Goal: Task Accomplishment & Management: Manage account settings

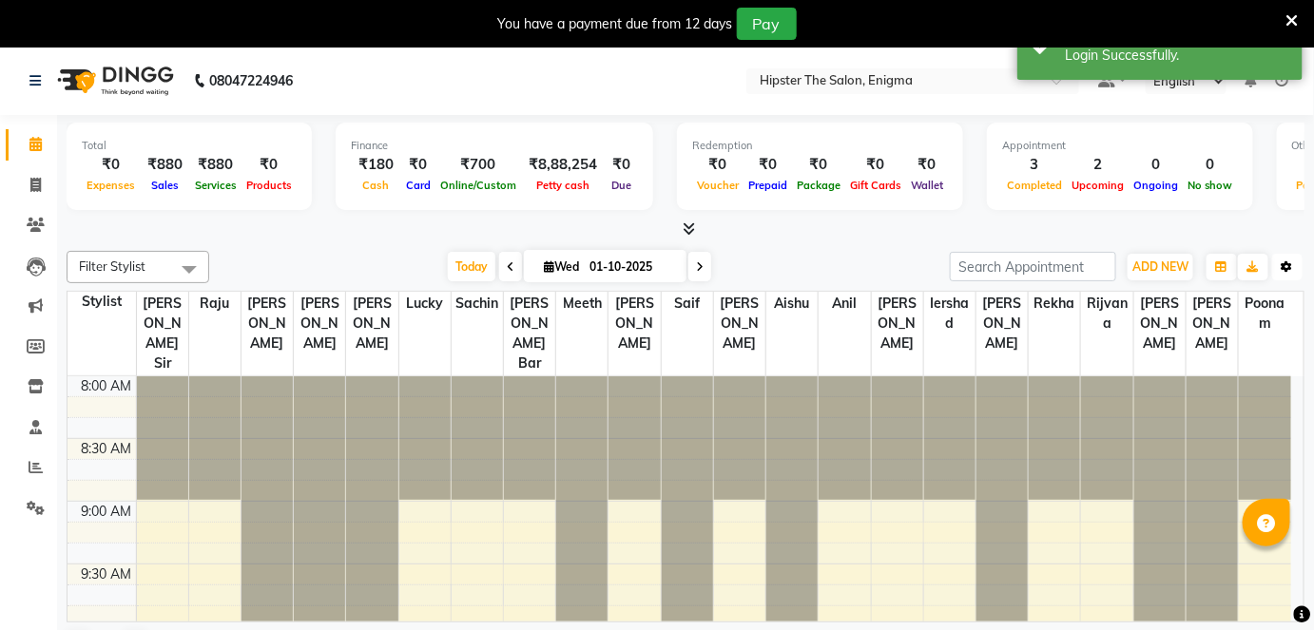
click at [1280, 265] on button "Toggle Dropdown" at bounding box center [1287, 267] width 30 height 27
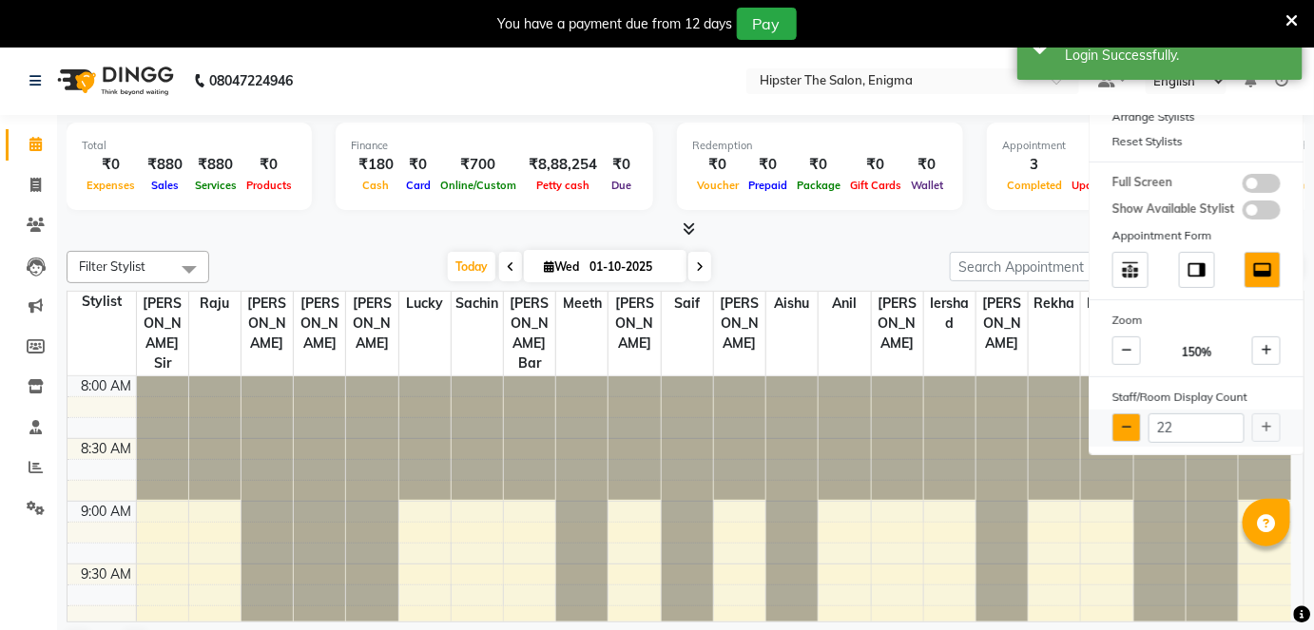
click at [1127, 433] on button at bounding box center [1126, 428] width 29 height 29
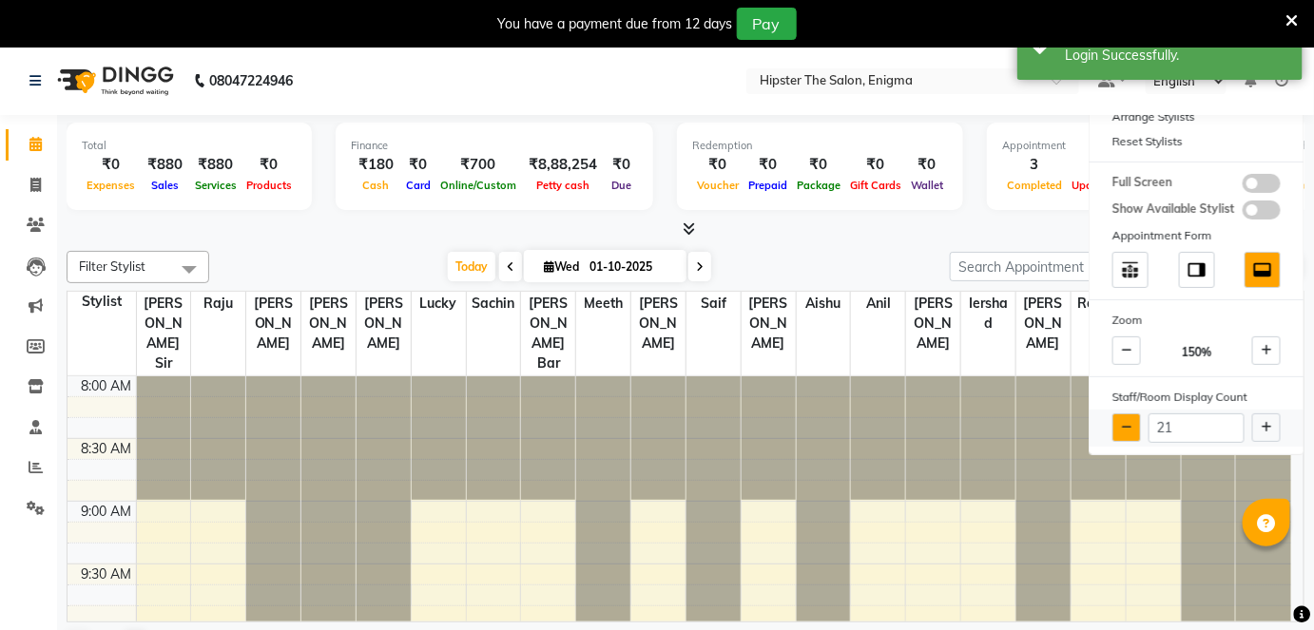
click at [1127, 433] on button at bounding box center [1126, 428] width 29 height 29
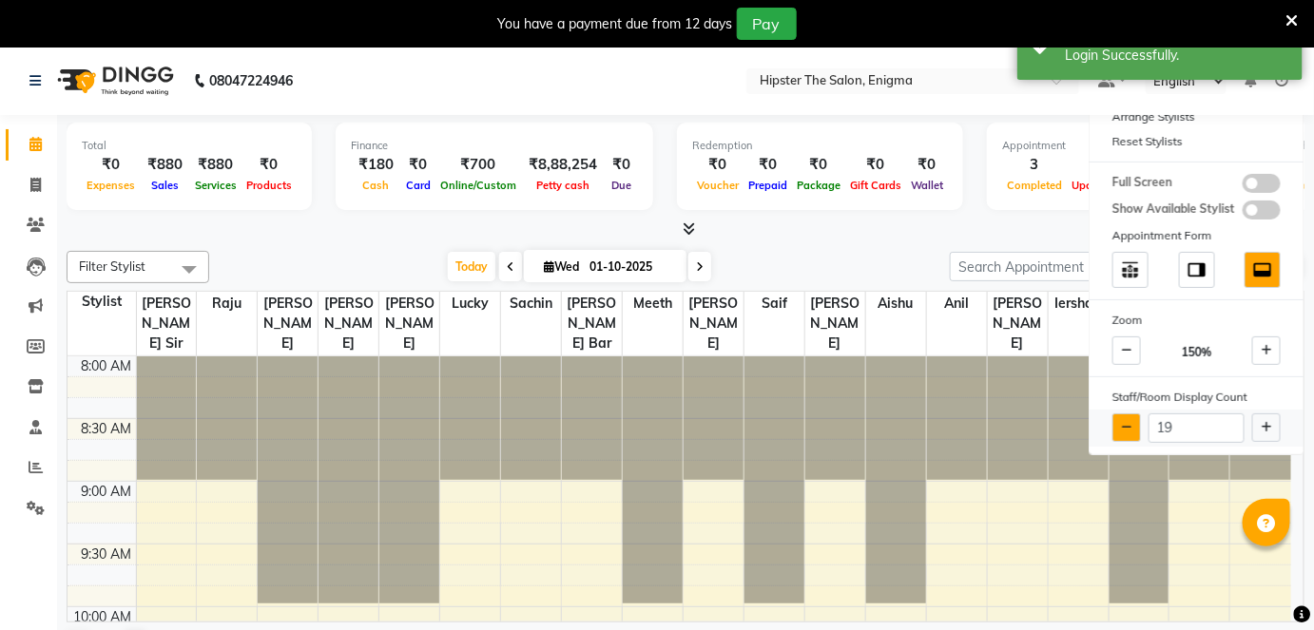
click at [1127, 433] on button at bounding box center [1126, 428] width 29 height 29
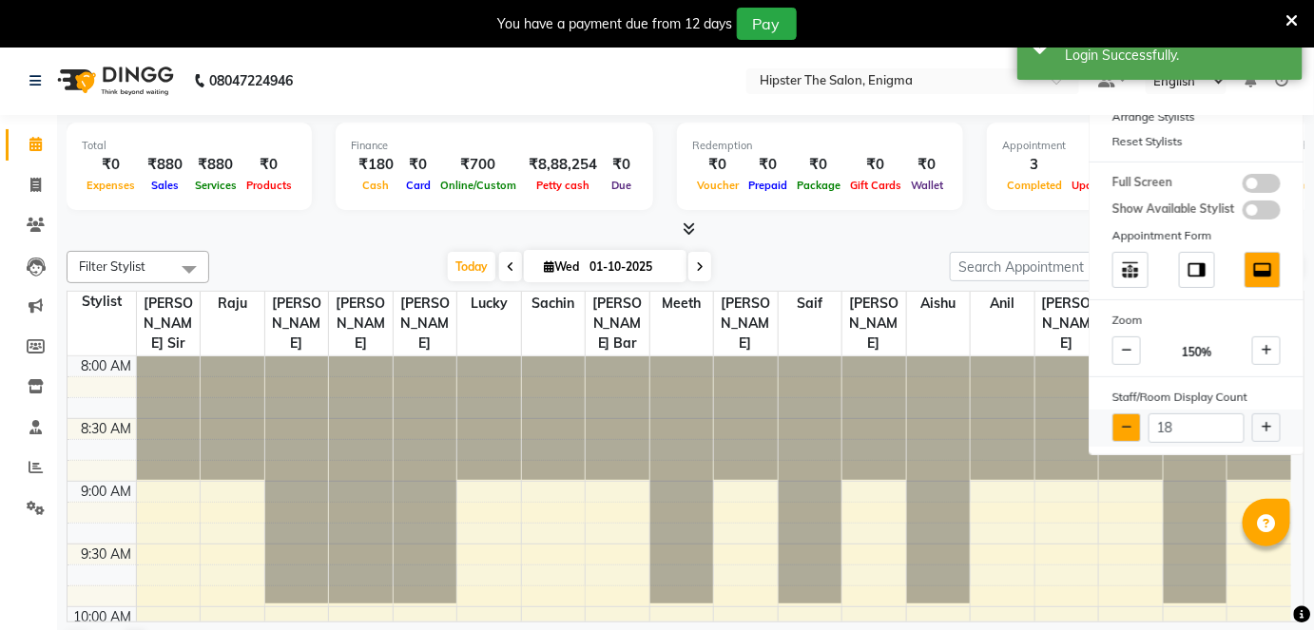
click at [1127, 433] on button at bounding box center [1126, 428] width 29 height 29
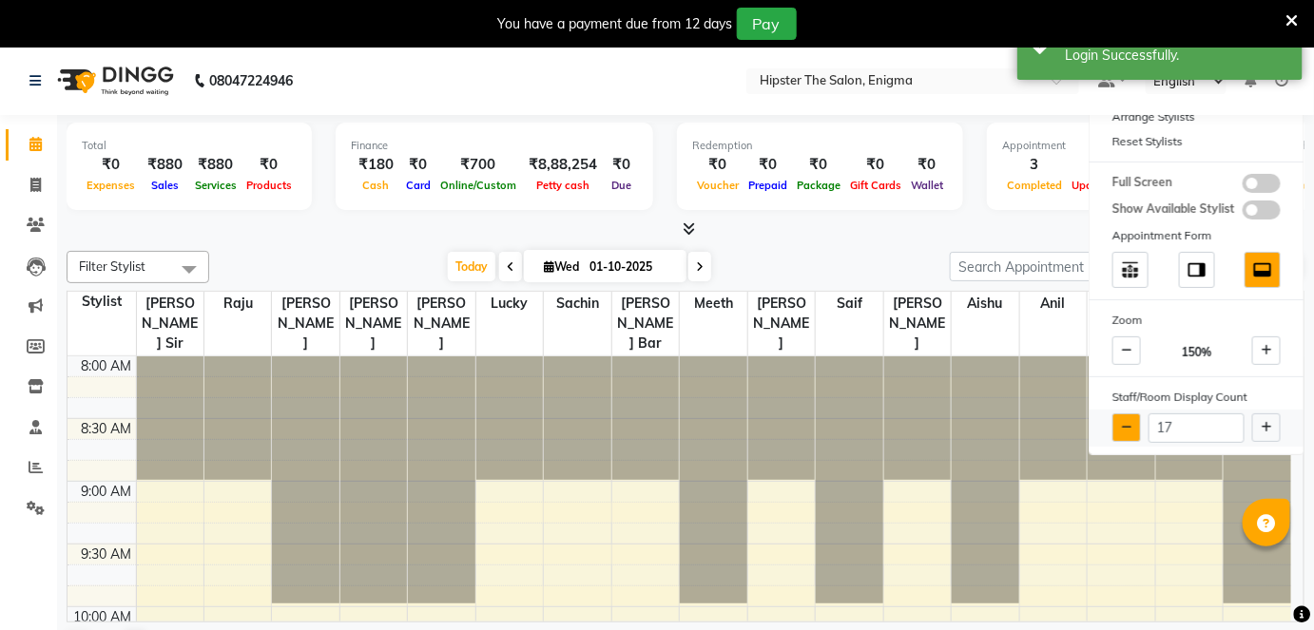
click at [1127, 433] on button at bounding box center [1126, 428] width 29 height 29
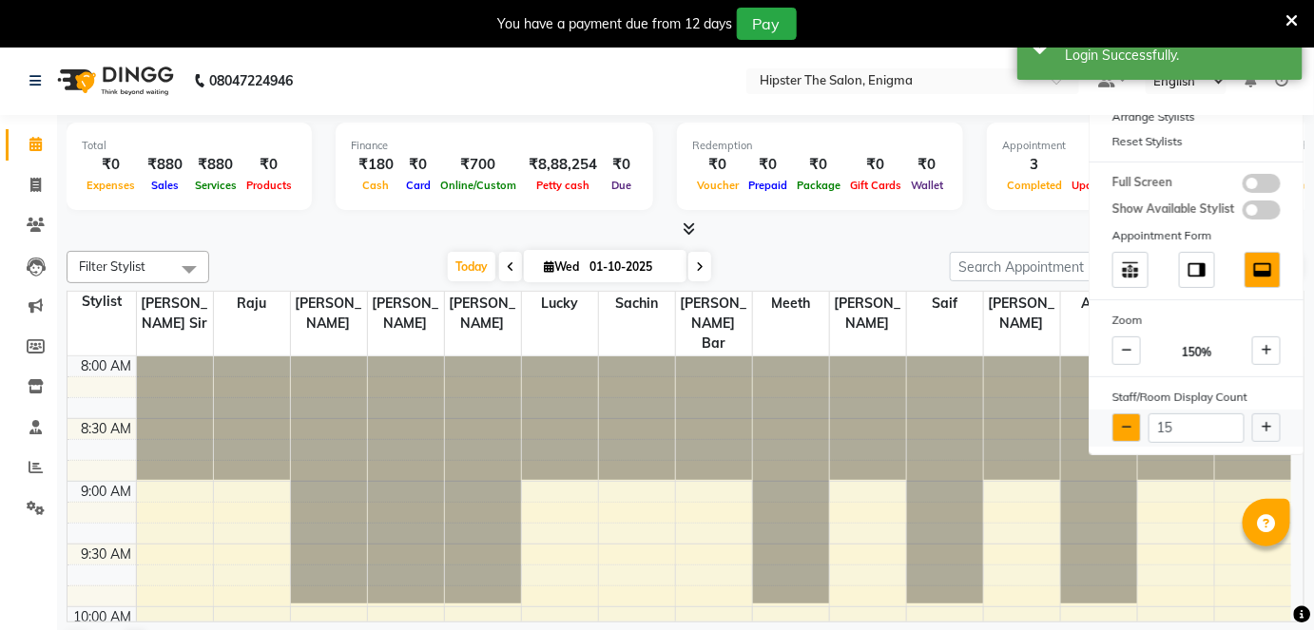
click at [1127, 433] on button at bounding box center [1126, 428] width 29 height 29
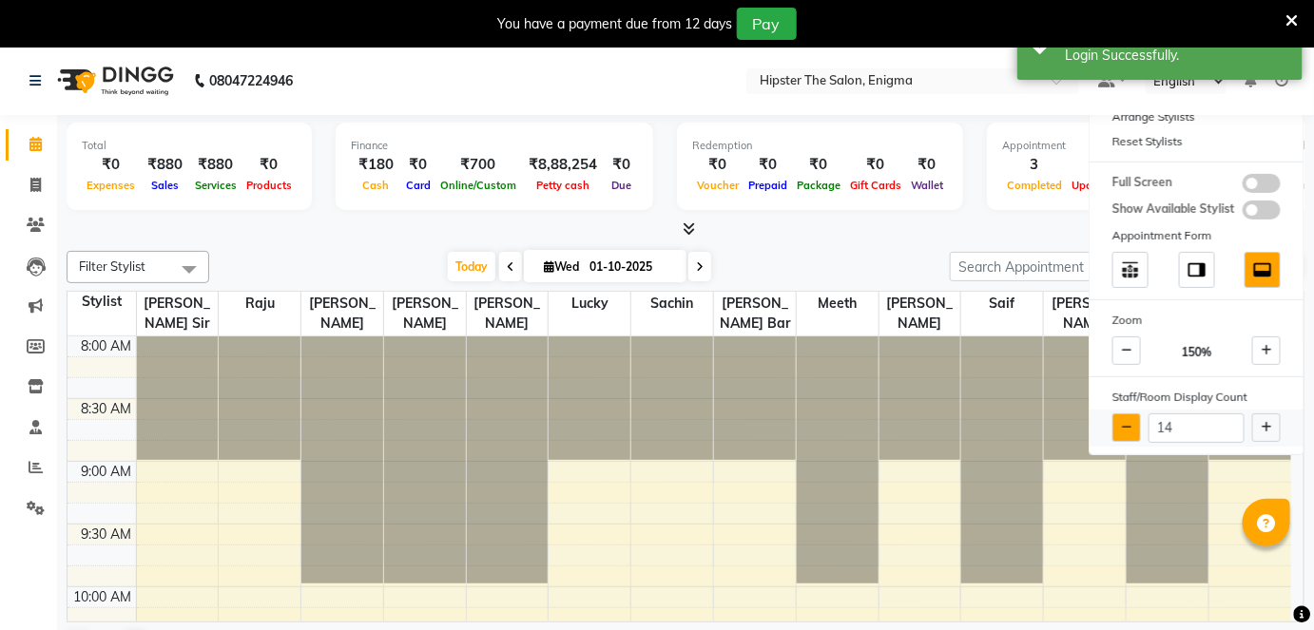
click at [1127, 433] on button at bounding box center [1126, 428] width 29 height 29
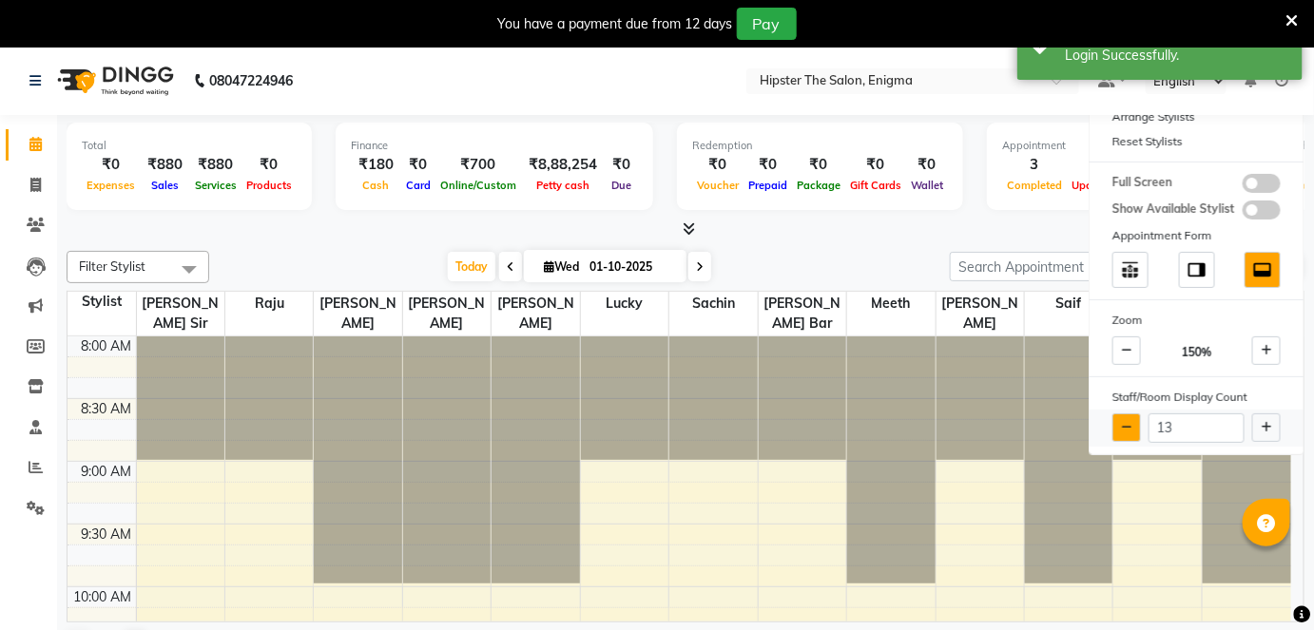
click at [1127, 433] on button at bounding box center [1126, 428] width 29 height 29
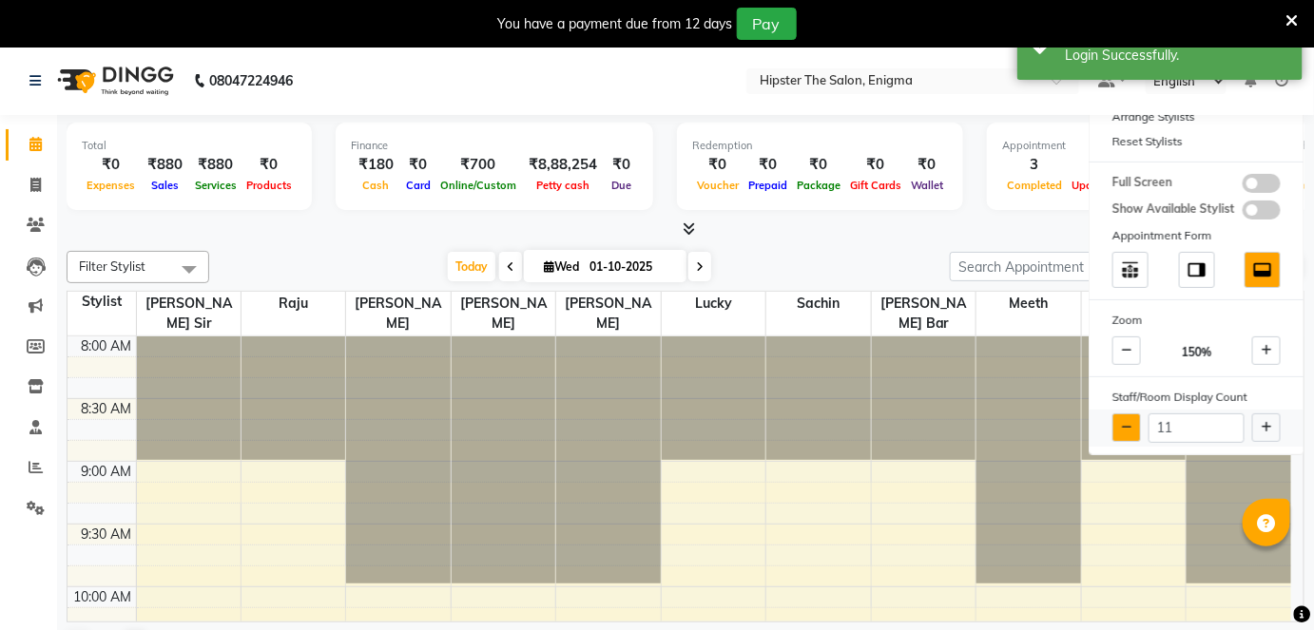
click at [1127, 433] on button at bounding box center [1126, 428] width 29 height 29
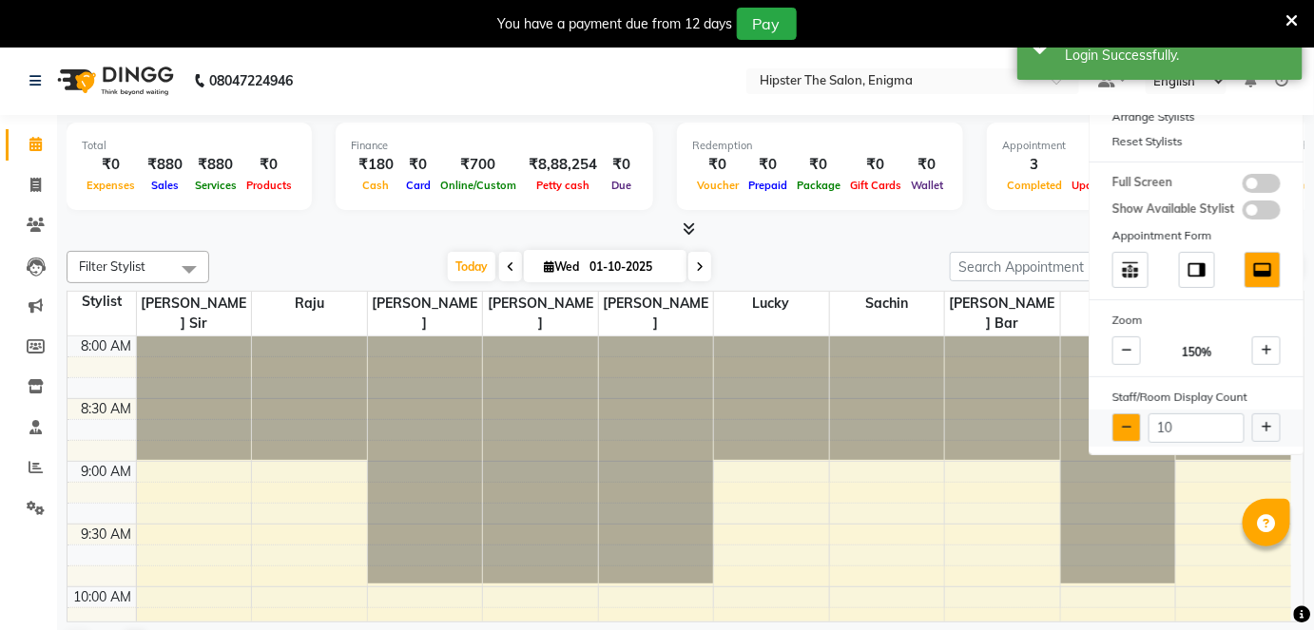
click at [1127, 433] on button at bounding box center [1126, 428] width 29 height 29
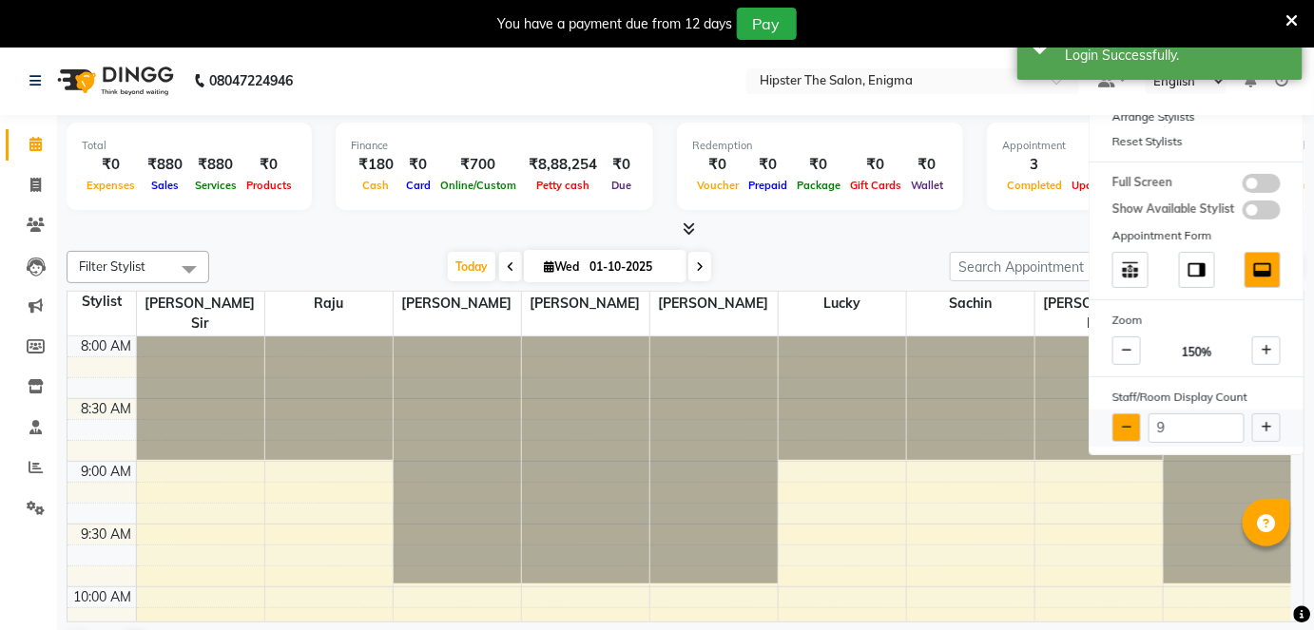
click at [1127, 433] on button at bounding box center [1126, 428] width 29 height 29
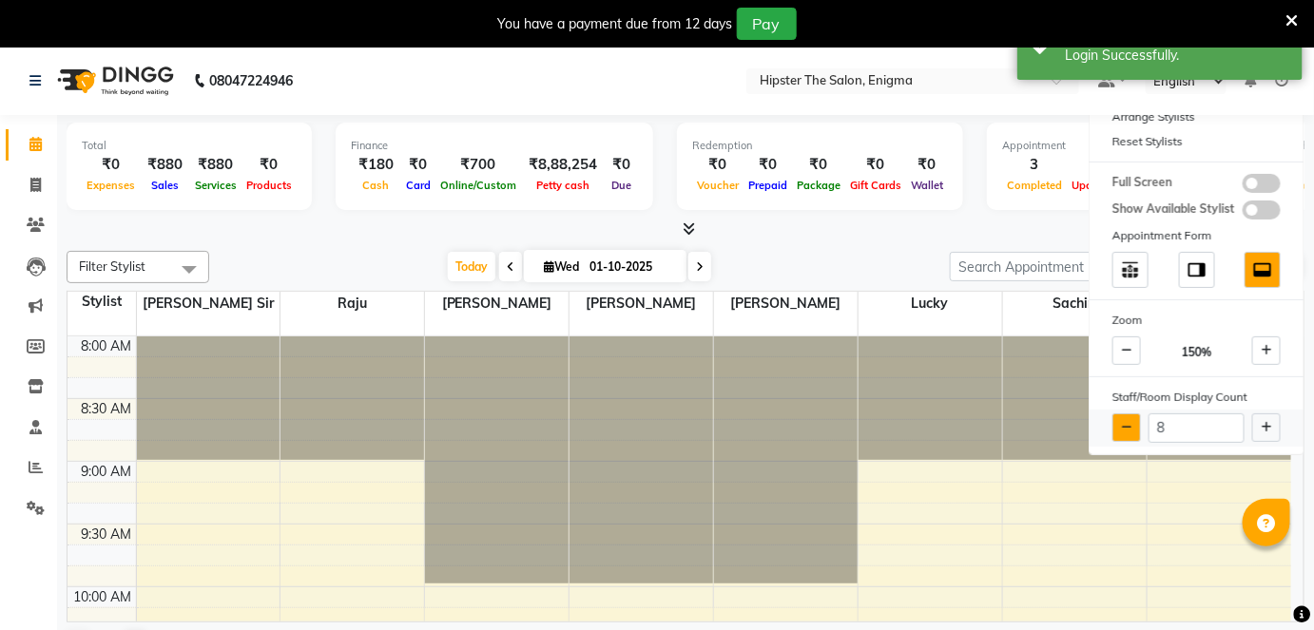
click at [1127, 433] on button at bounding box center [1126, 428] width 29 height 29
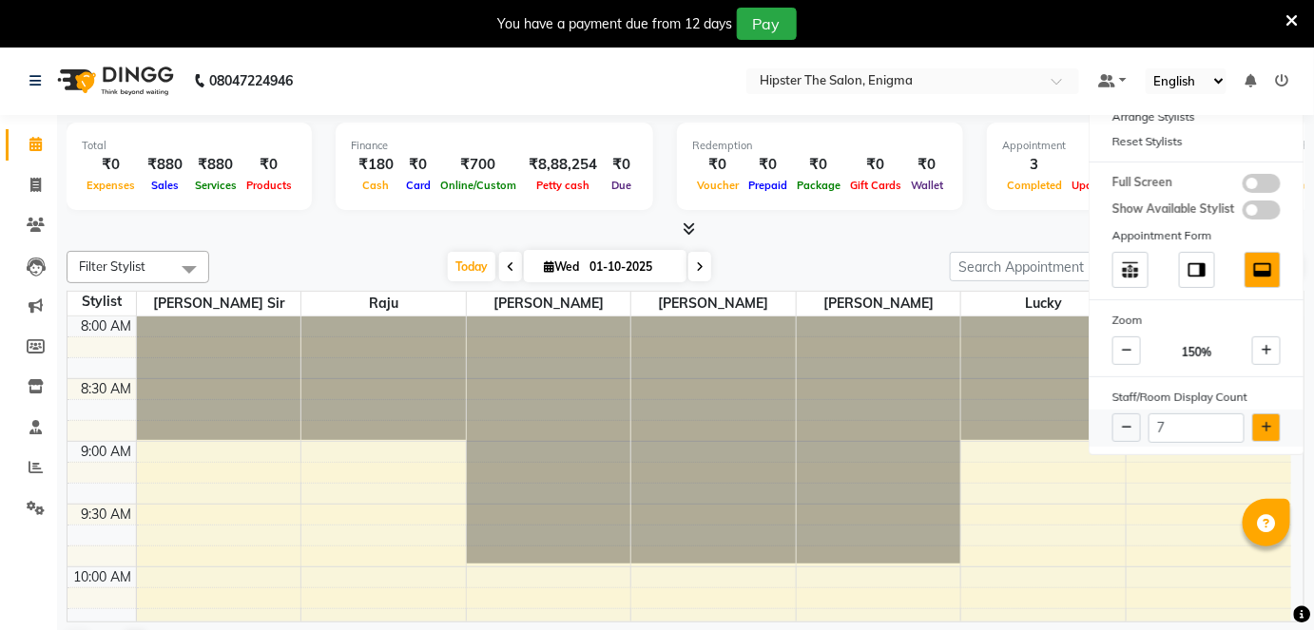
click at [1268, 422] on icon at bounding box center [1266, 427] width 10 height 11
type input "8"
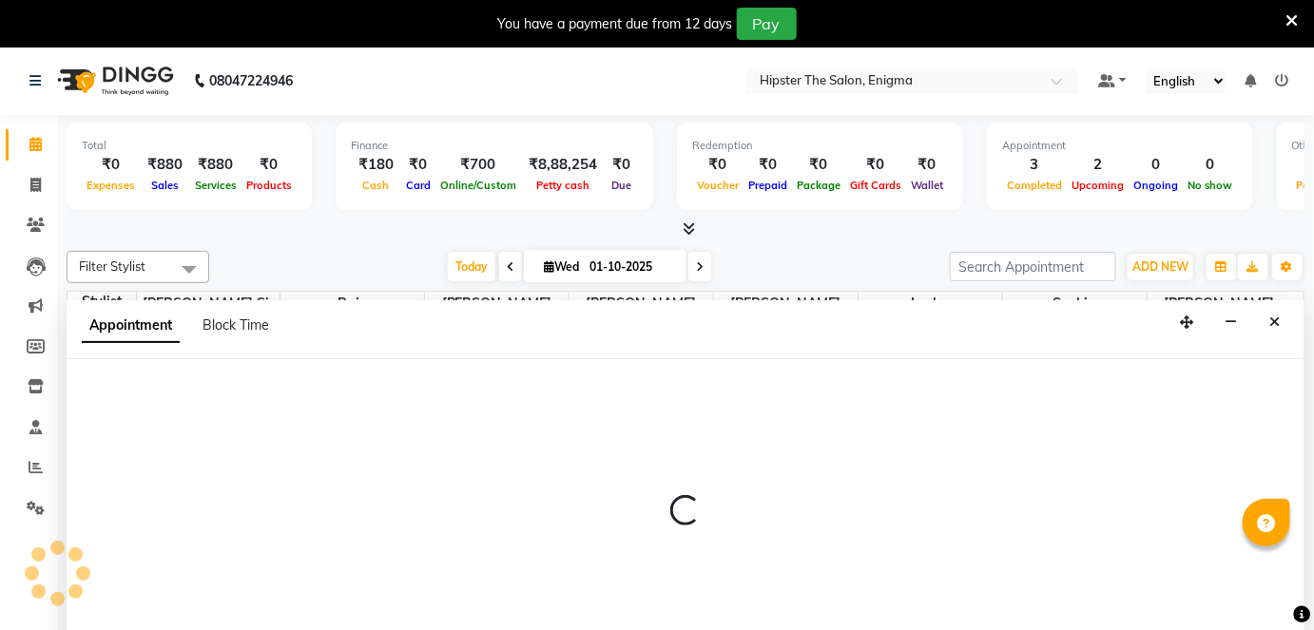
scroll to position [47, 0]
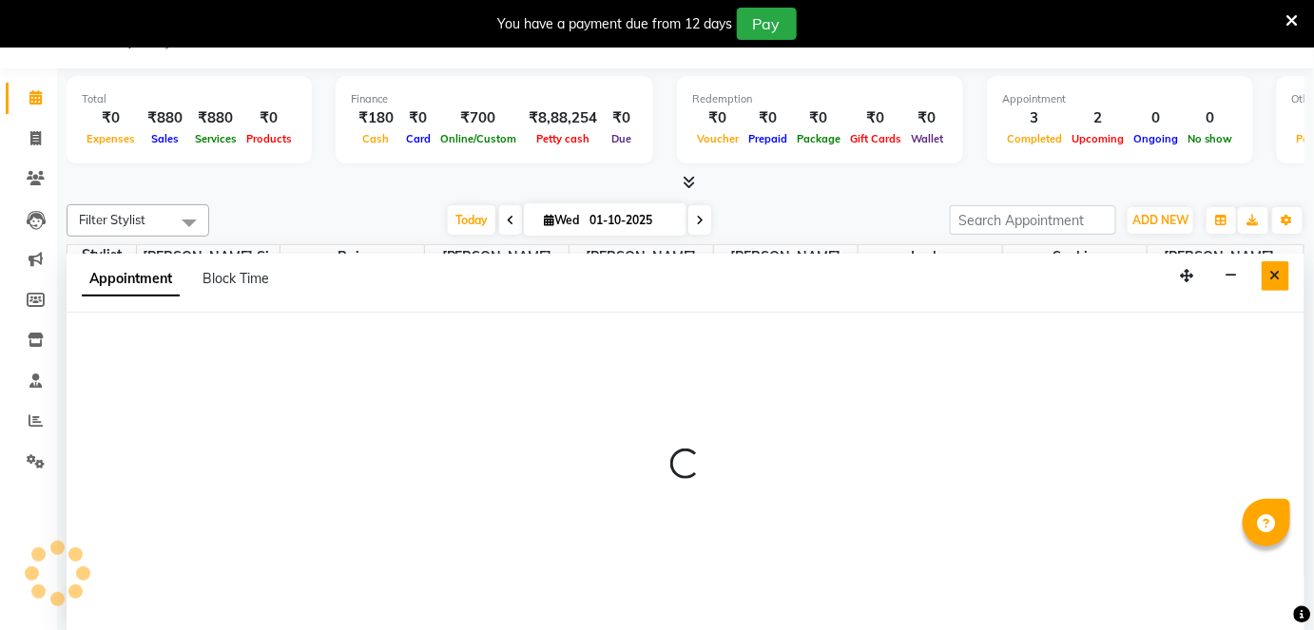
select select "88877"
select select "555"
select select "tentative"
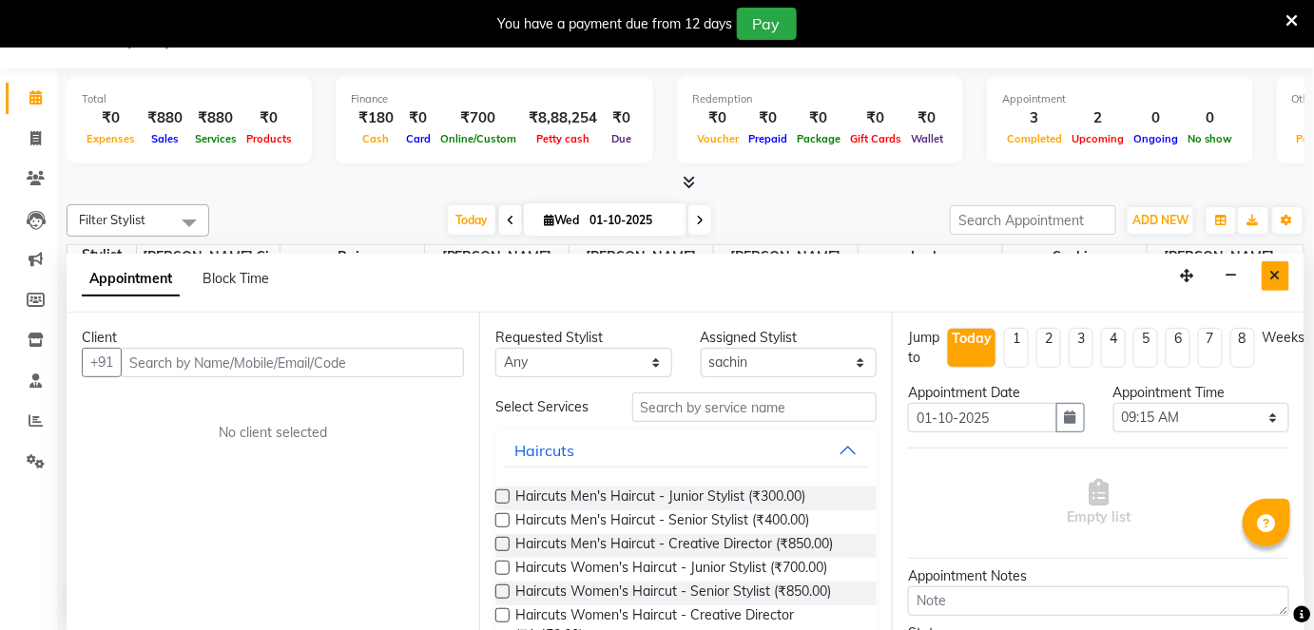
click at [1268, 271] on button "Close" at bounding box center [1275, 275] width 28 height 29
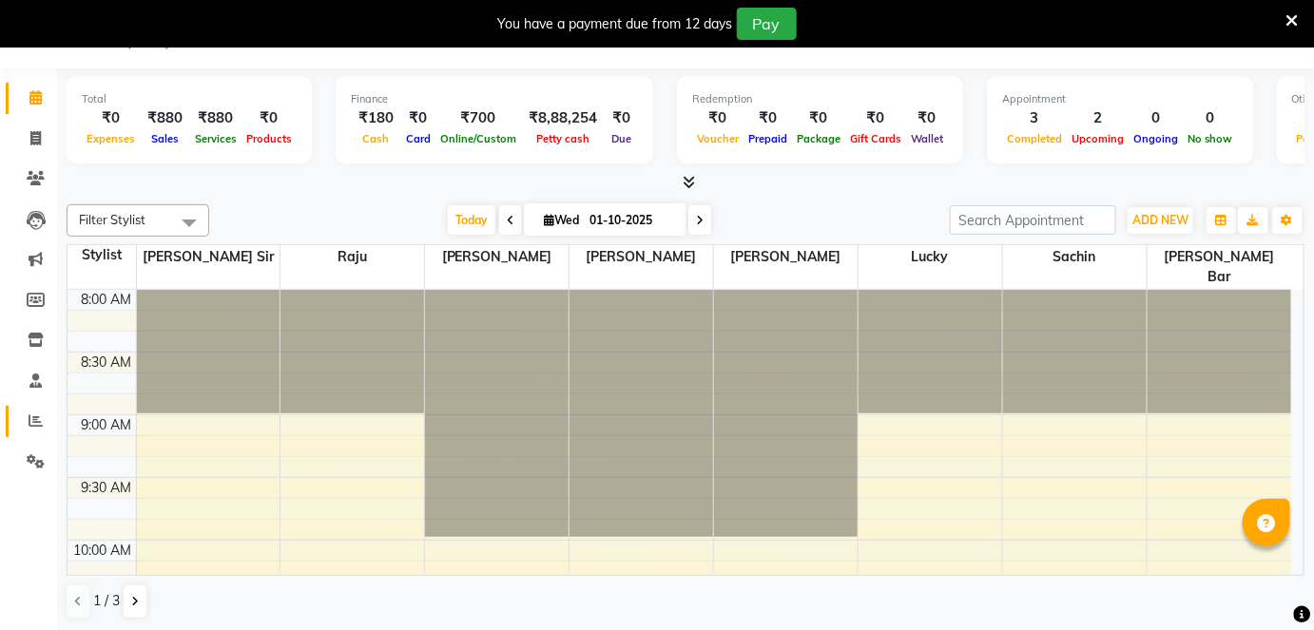
click at [16, 432] on link "Reports" at bounding box center [29, 421] width 46 height 31
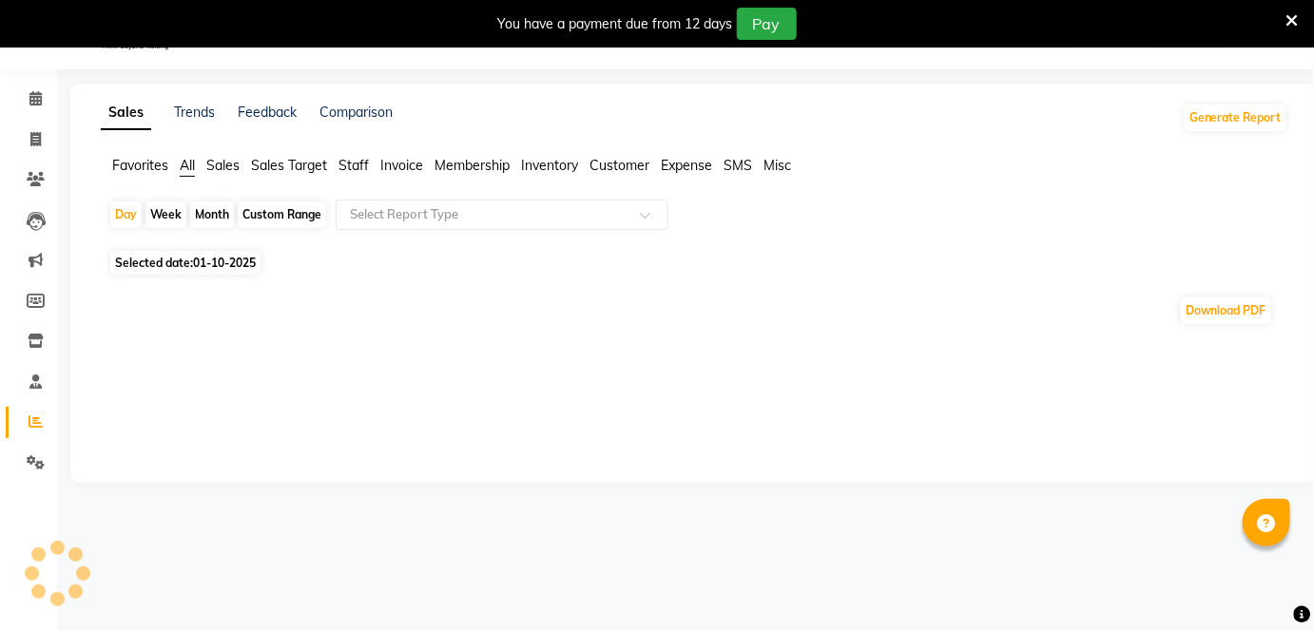
scroll to position [47, 0]
click at [274, 217] on div "Custom Range" at bounding box center [282, 214] width 88 height 27
select select "10"
select select "2025"
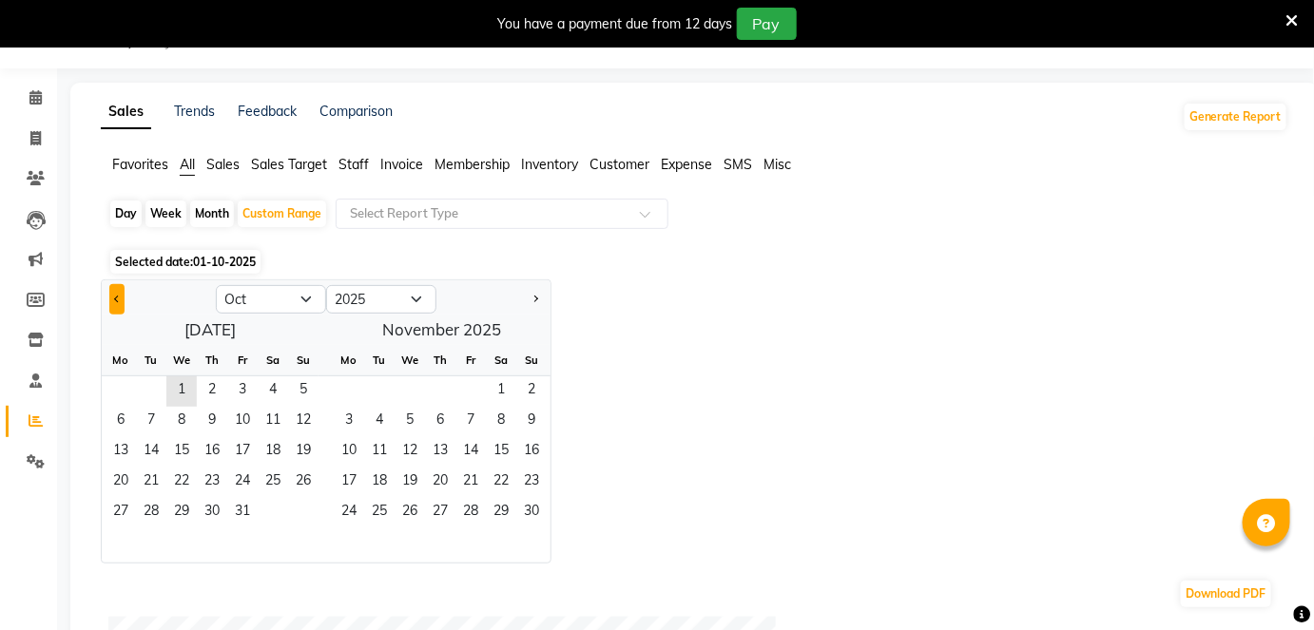
click at [115, 302] on button "Previous month" at bounding box center [116, 299] width 15 height 30
select select "9"
click at [122, 399] on span "1" at bounding box center [121, 391] width 30 height 30
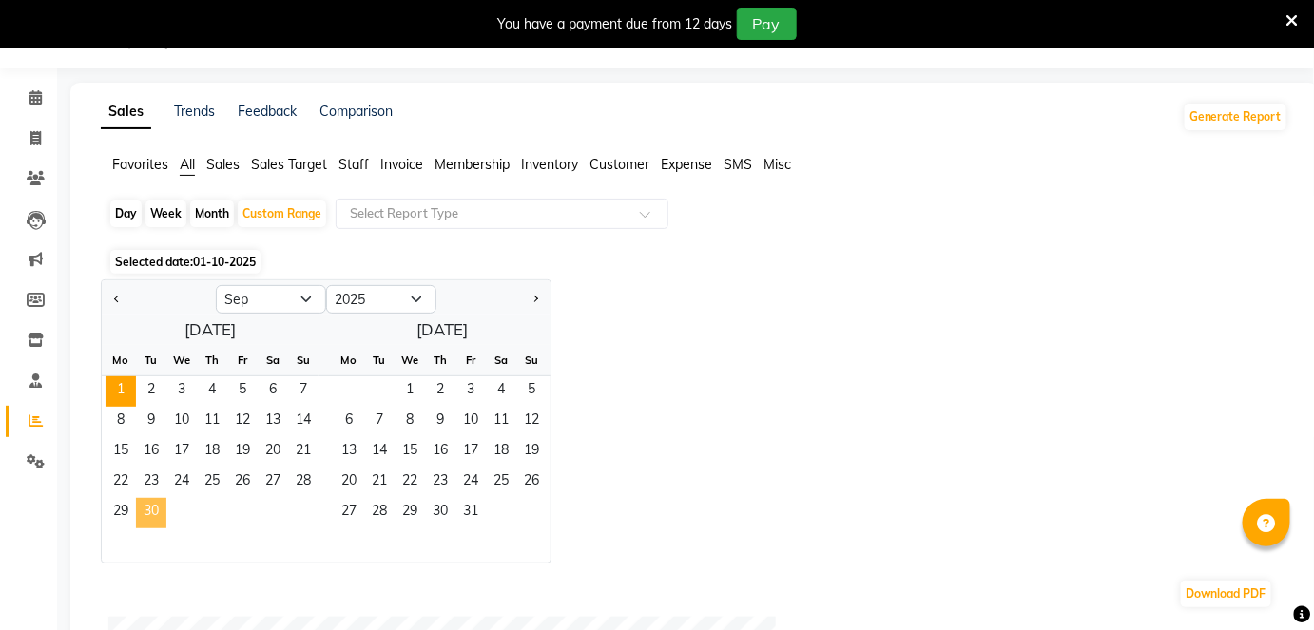
click at [146, 522] on span "30" at bounding box center [151, 513] width 30 height 30
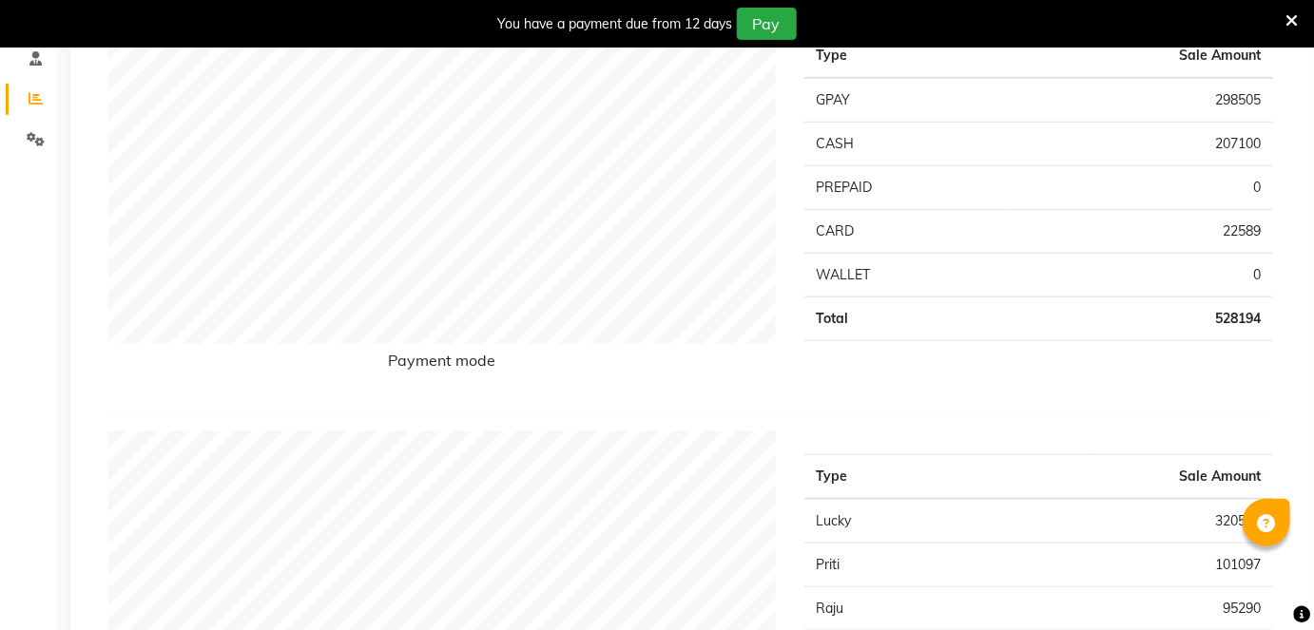
scroll to position [0, 0]
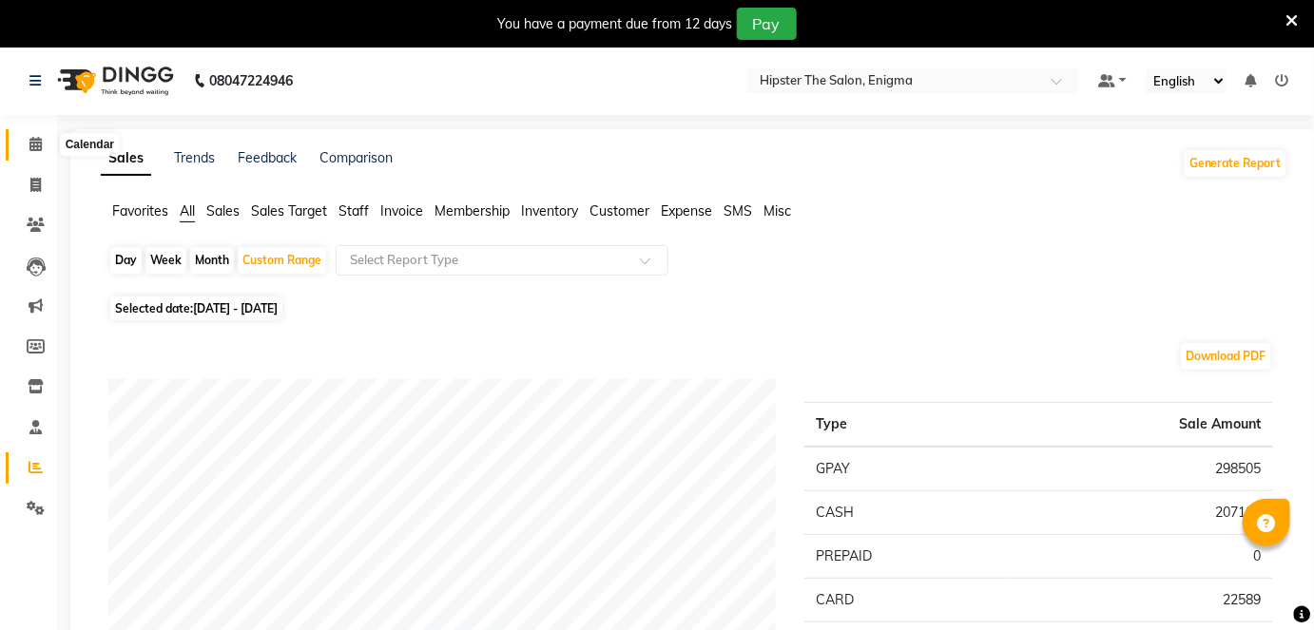
click at [25, 143] on span at bounding box center [35, 145] width 33 height 22
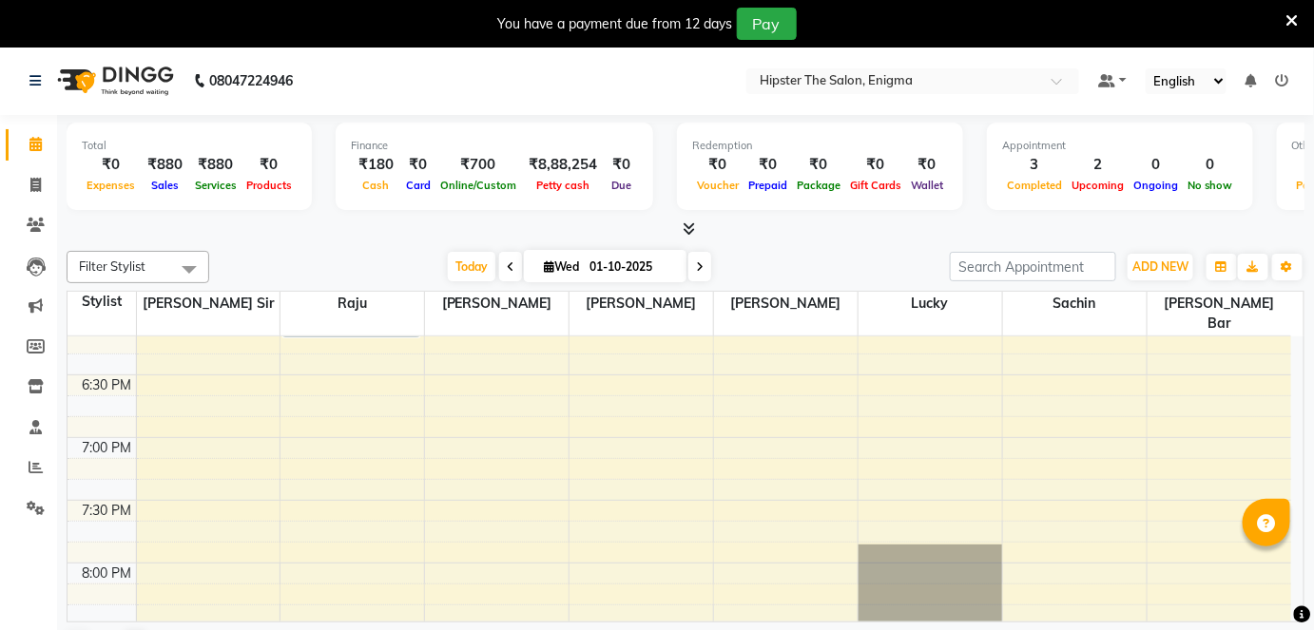
scroll to position [1428, 0]
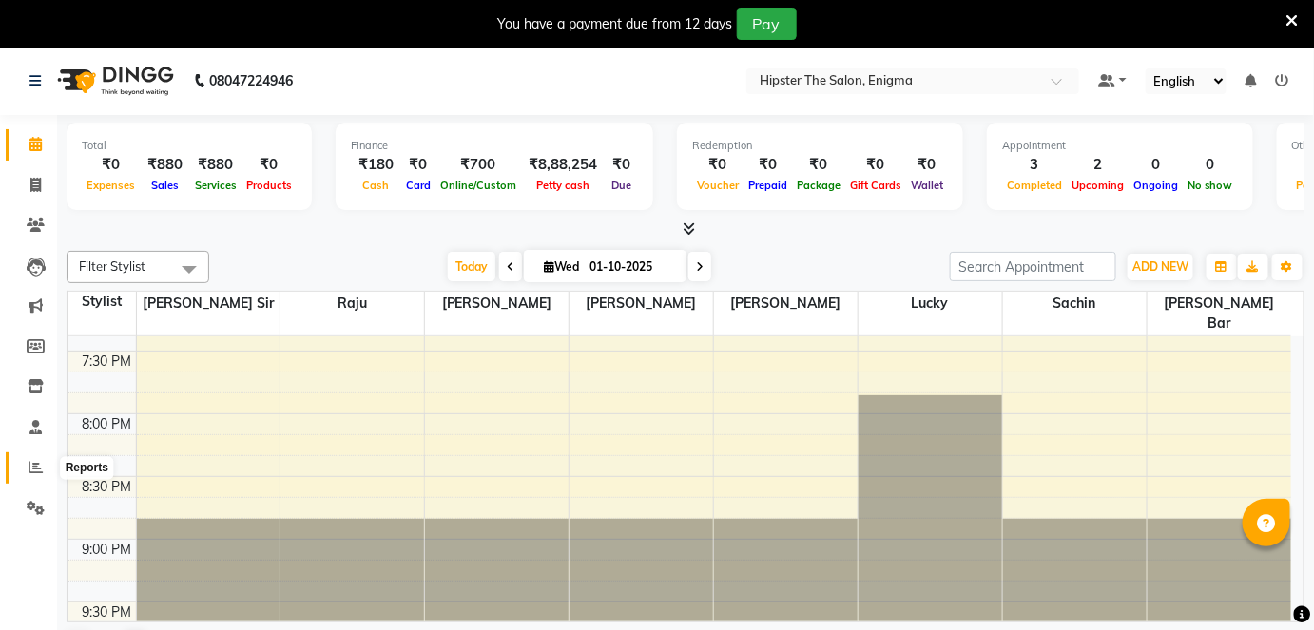
click at [29, 466] on icon at bounding box center [36, 467] width 14 height 14
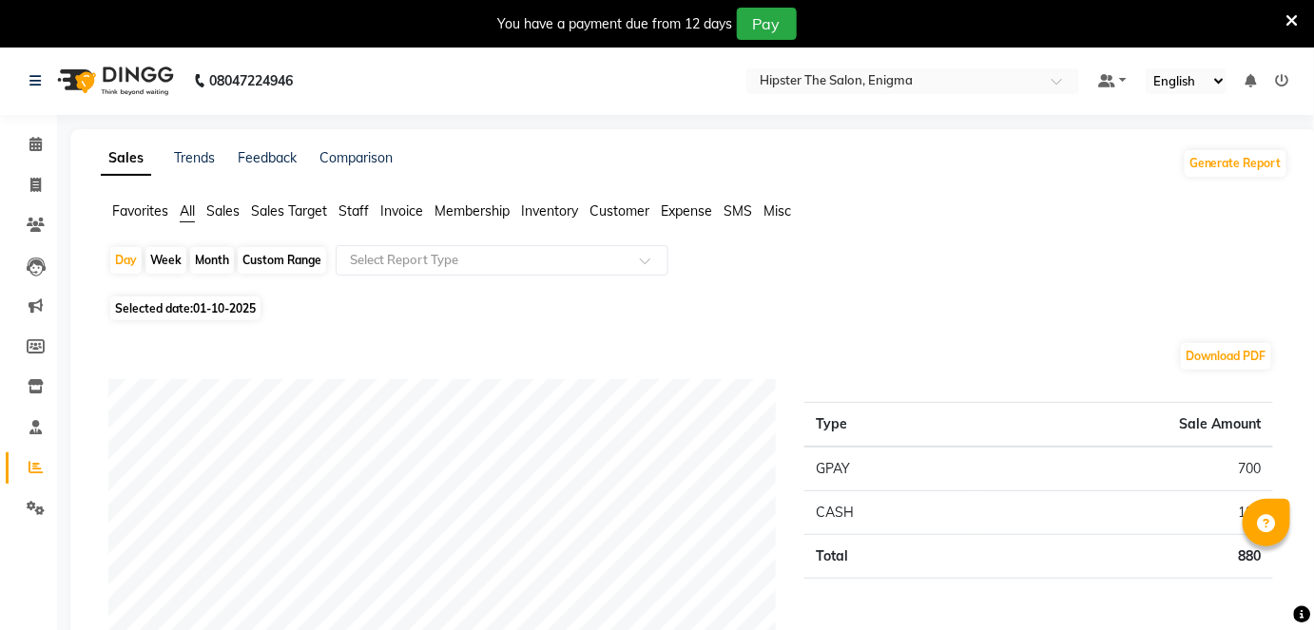
click at [407, 208] on span "Invoice" at bounding box center [401, 210] width 43 height 17
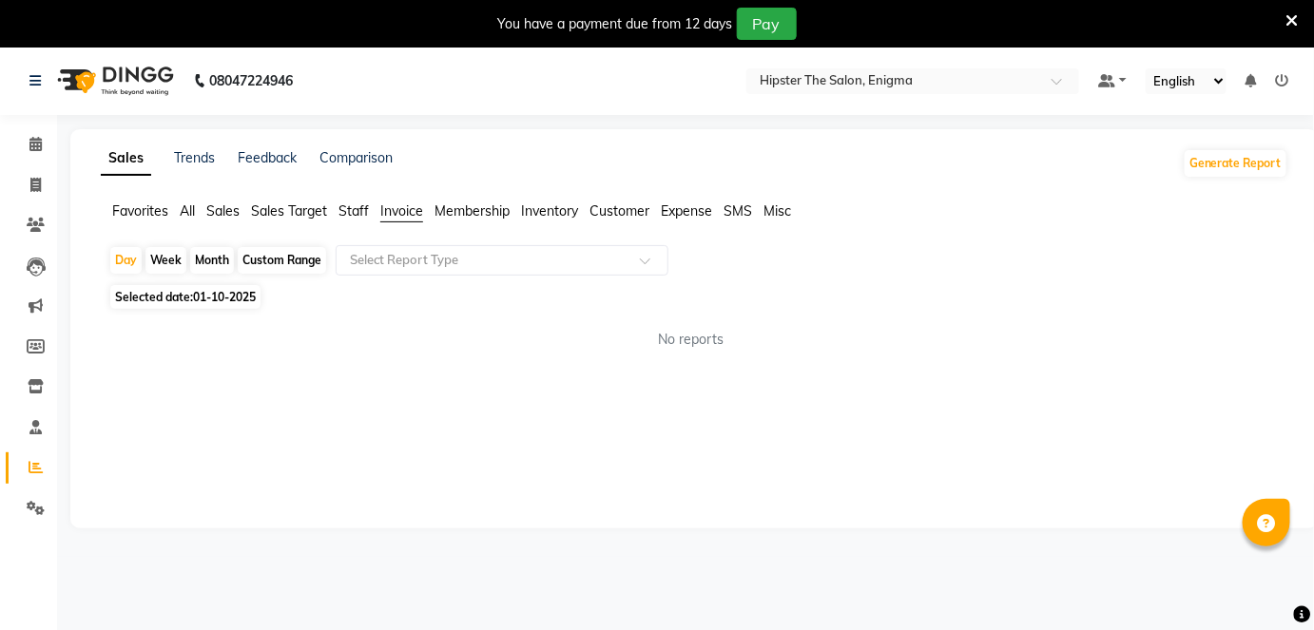
click at [273, 249] on div "Custom Range" at bounding box center [282, 260] width 88 height 27
select select "10"
select select "2025"
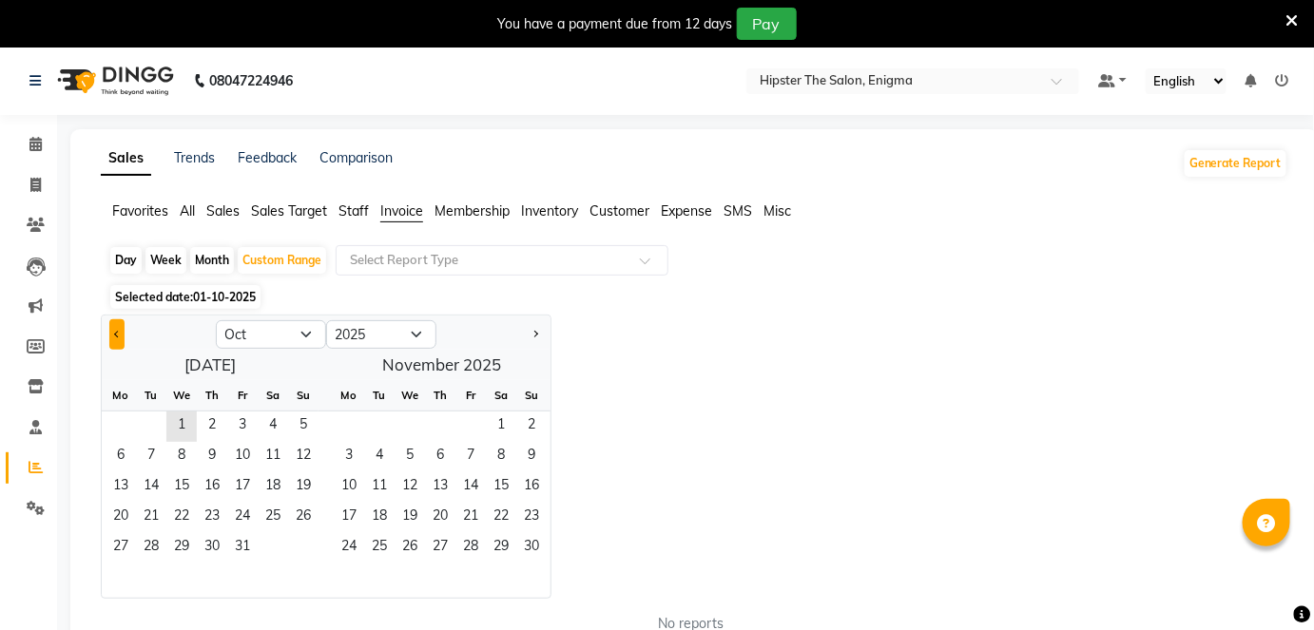
click at [116, 337] on button "Previous month" at bounding box center [116, 334] width 15 height 30
select select "9"
click at [119, 429] on span "1" at bounding box center [121, 427] width 30 height 30
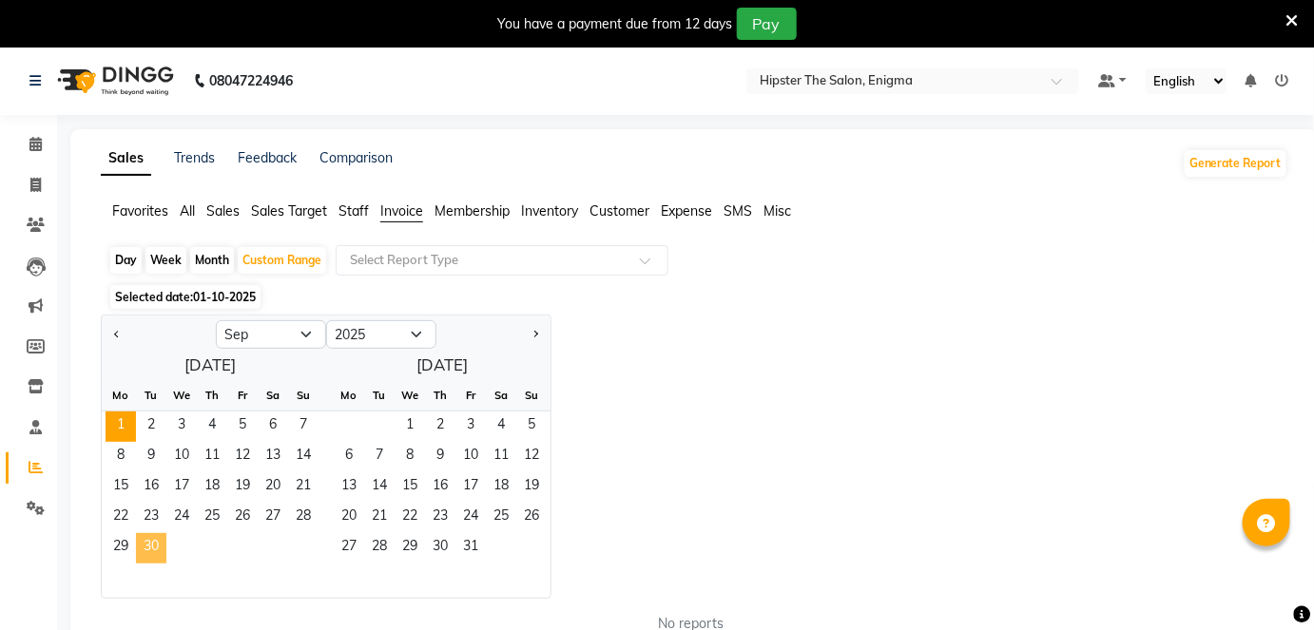
click at [149, 543] on span "30" at bounding box center [151, 548] width 30 height 30
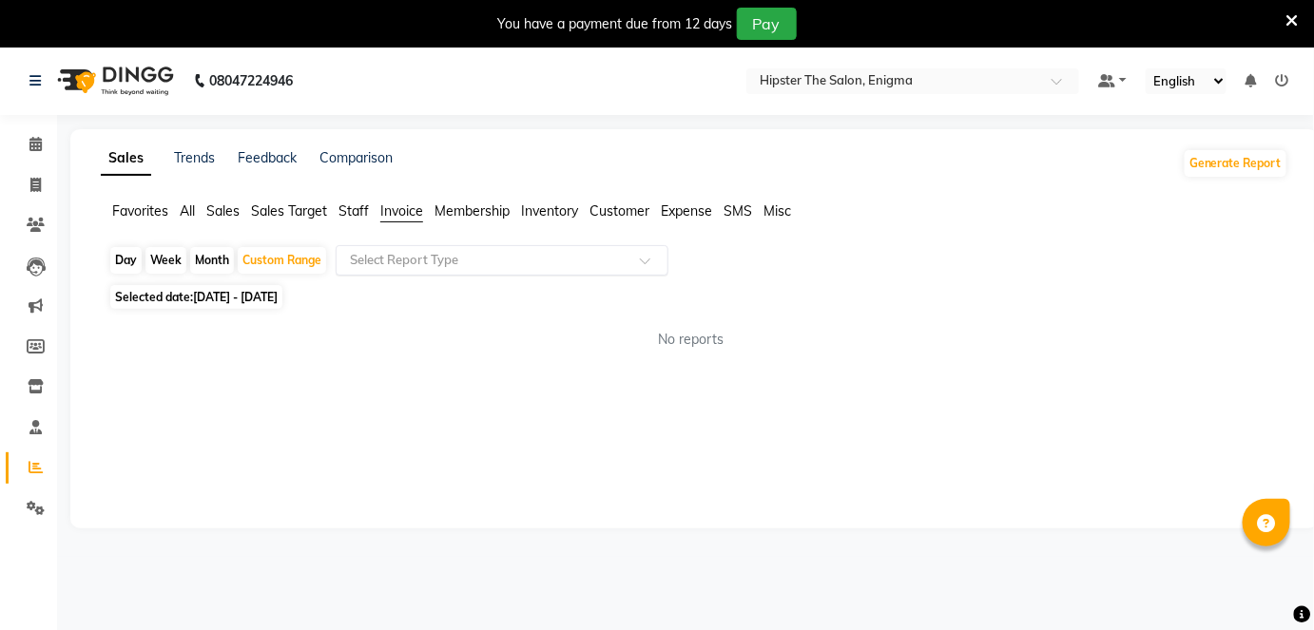
click at [420, 258] on input "text" at bounding box center [483, 260] width 274 height 19
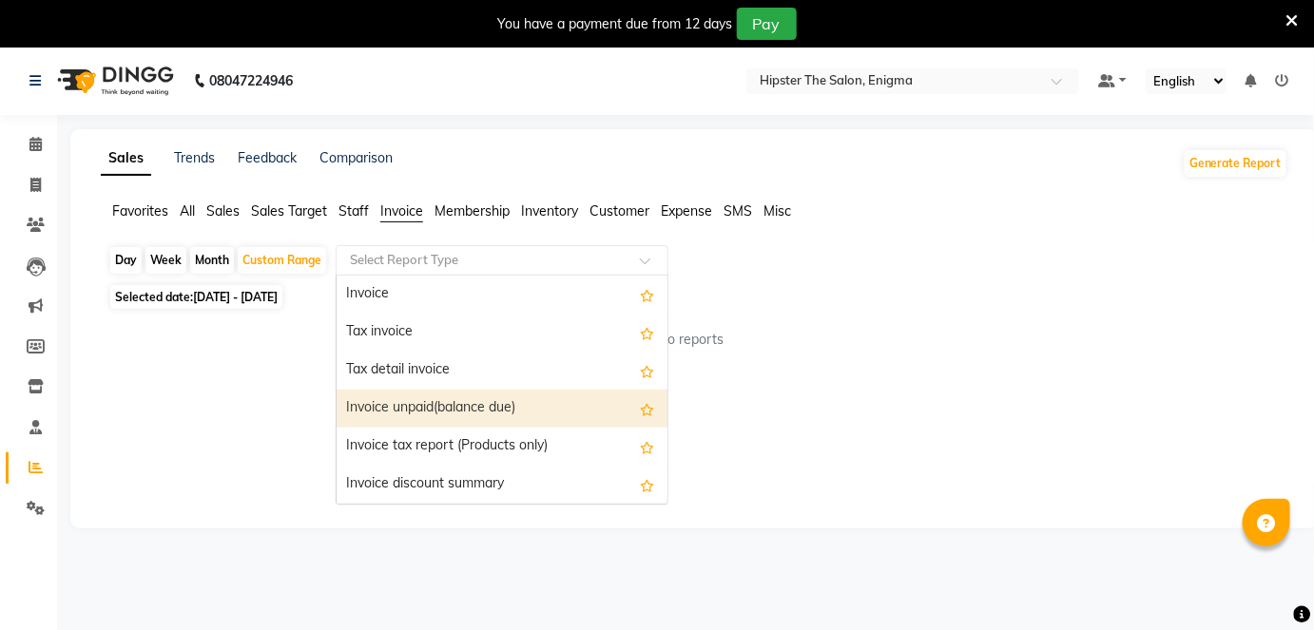
click at [385, 409] on div "Invoice unpaid(balance due)" at bounding box center [502, 409] width 331 height 38
select select "full_report"
select select "csv"
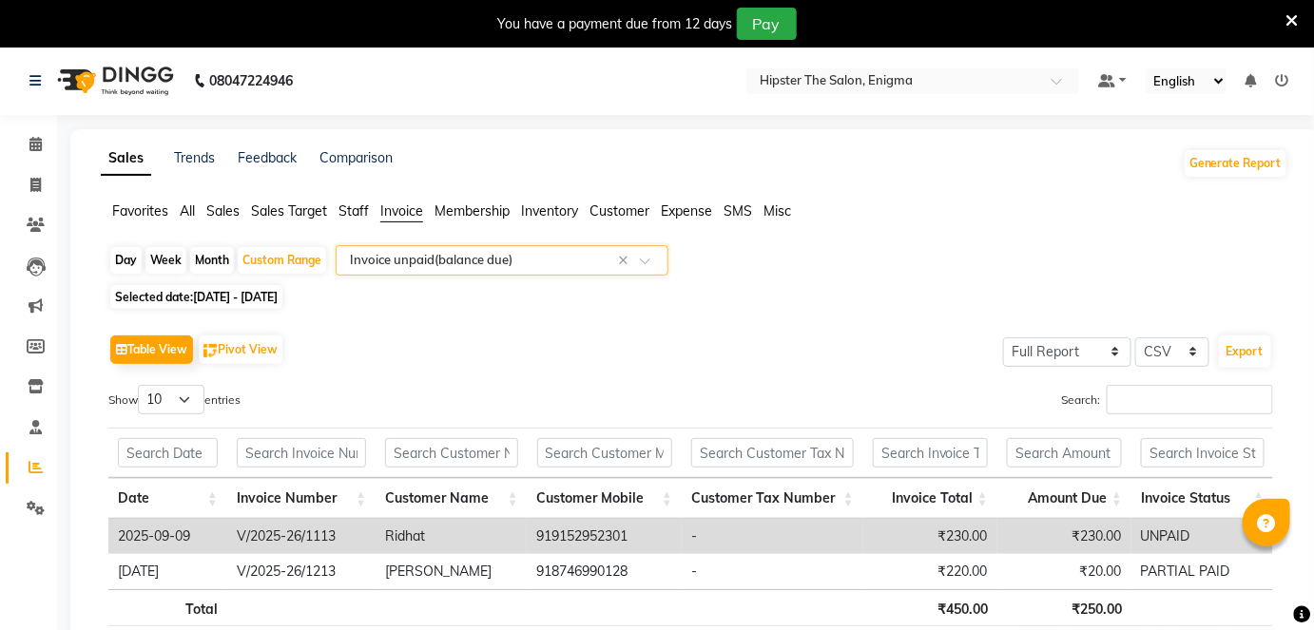
scroll to position [113, 0]
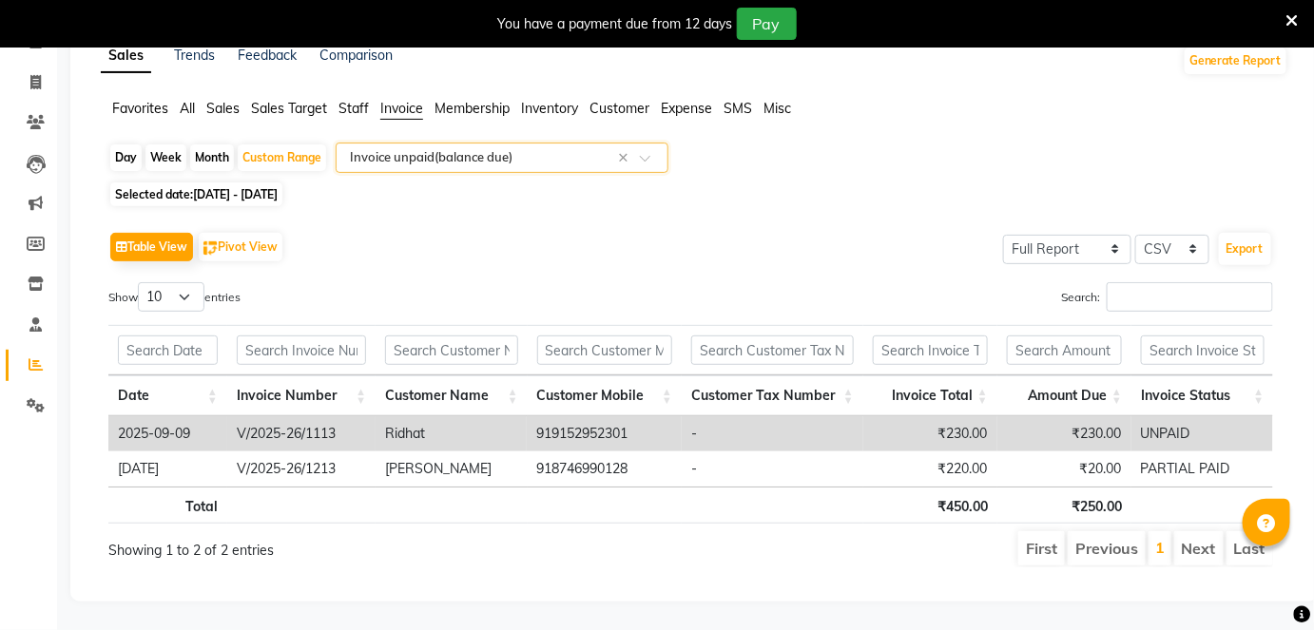
click at [221, 100] on span "Sales" at bounding box center [222, 108] width 33 height 17
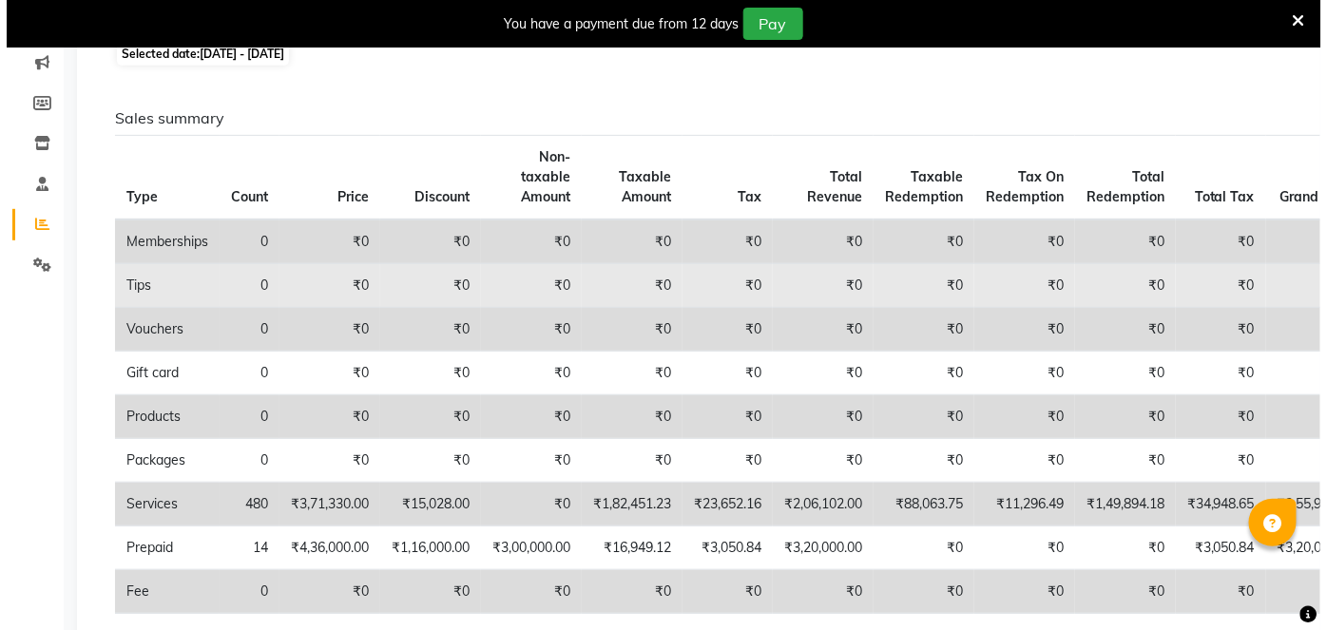
scroll to position [0, 0]
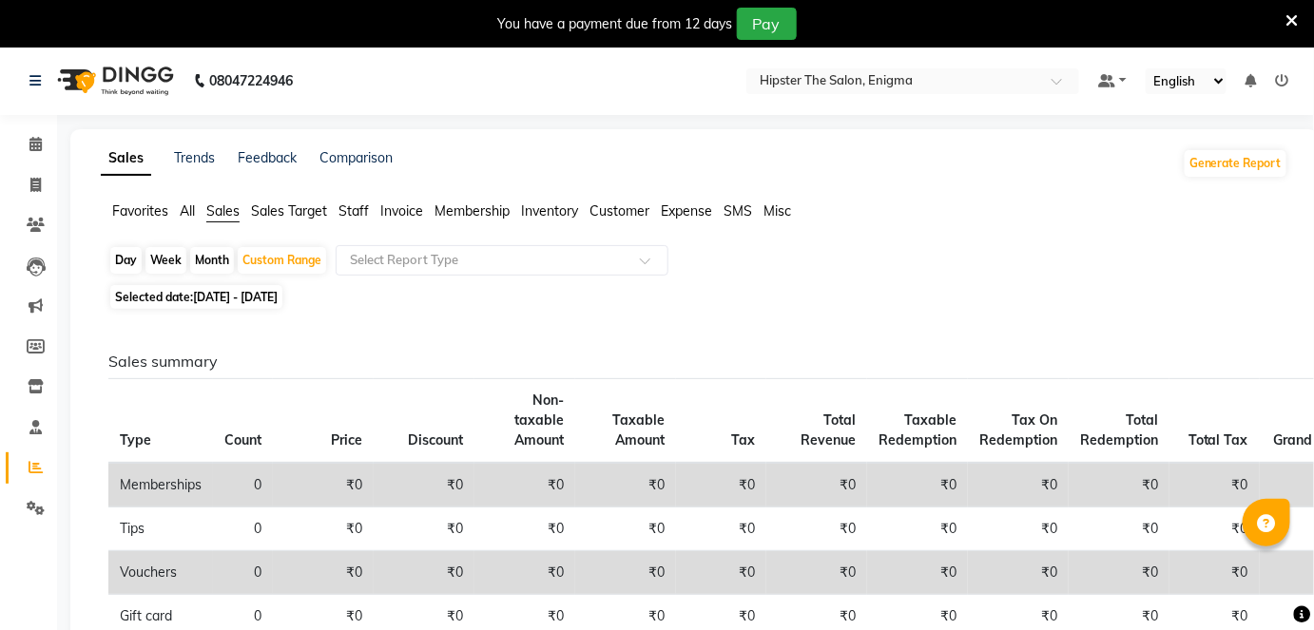
click at [1282, 84] on icon at bounding box center [1282, 80] width 13 height 13
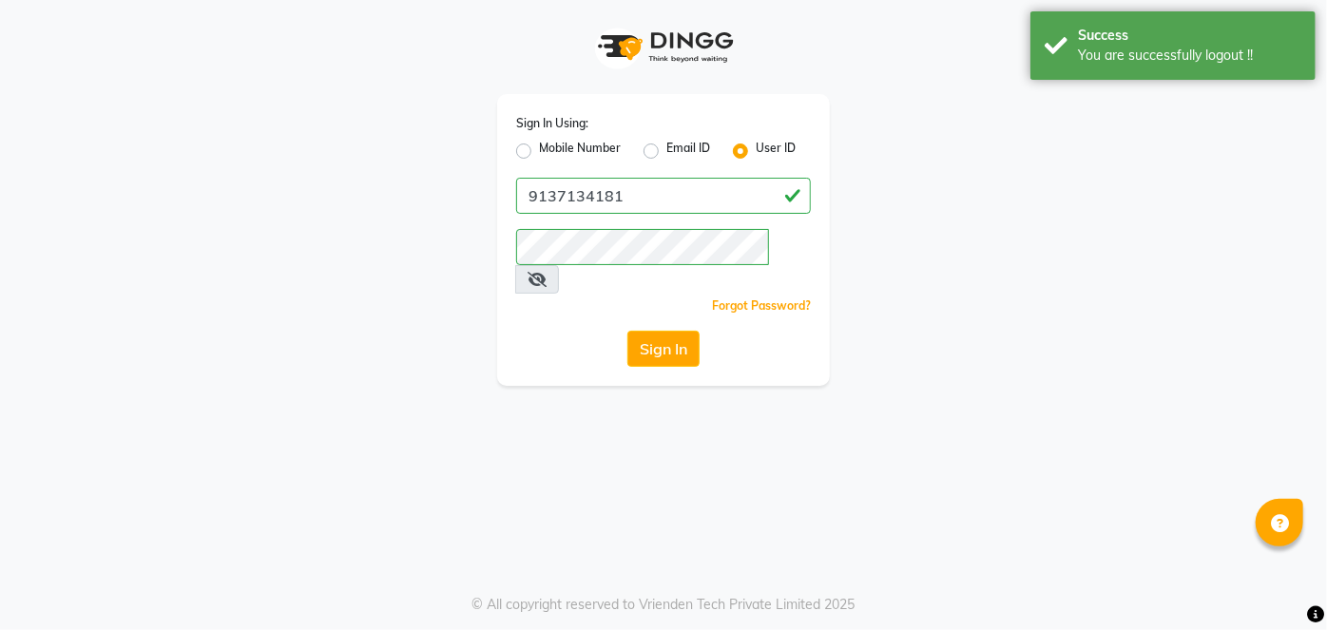
click at [539, 152] on label "Mobile Number" at bounding box center [580, 151] width 82 height 23
click at [539, 152] on input "Mobile Number" at bounding box center [545, 146] width 12 height 12
radio input "true"
radio input "false"
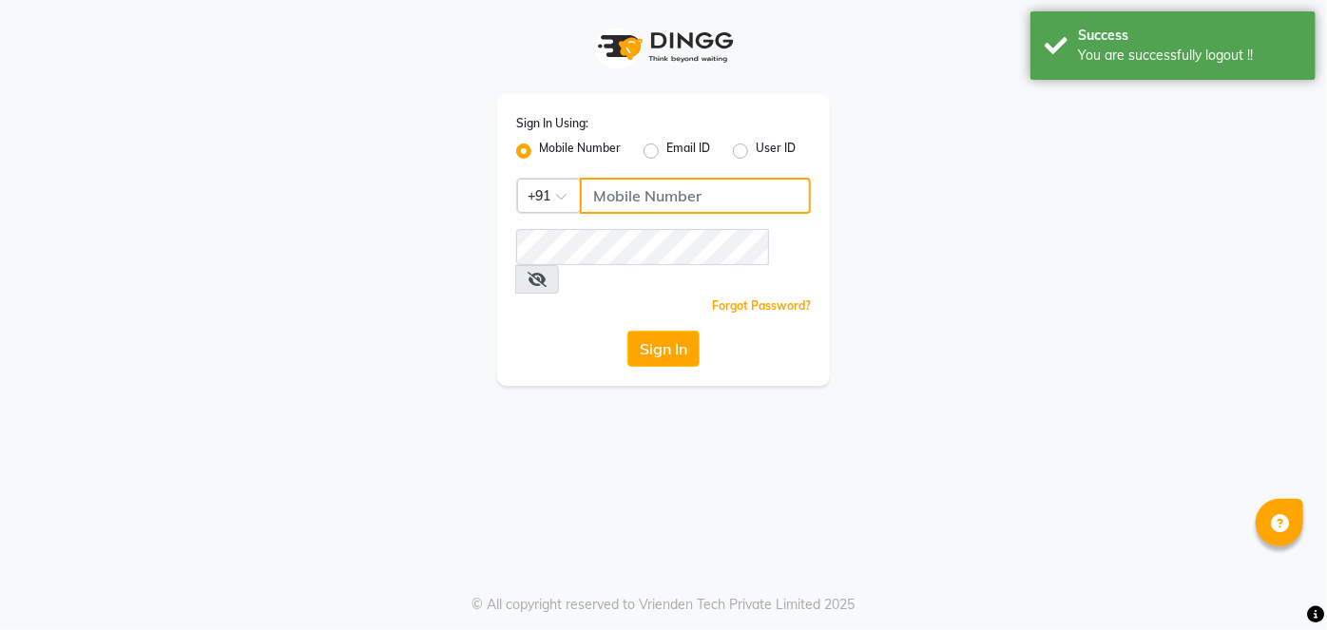
click at [653, 200] on input "Username" at bounding box center [695, 196] width 231 height 36
type input "9867141431"
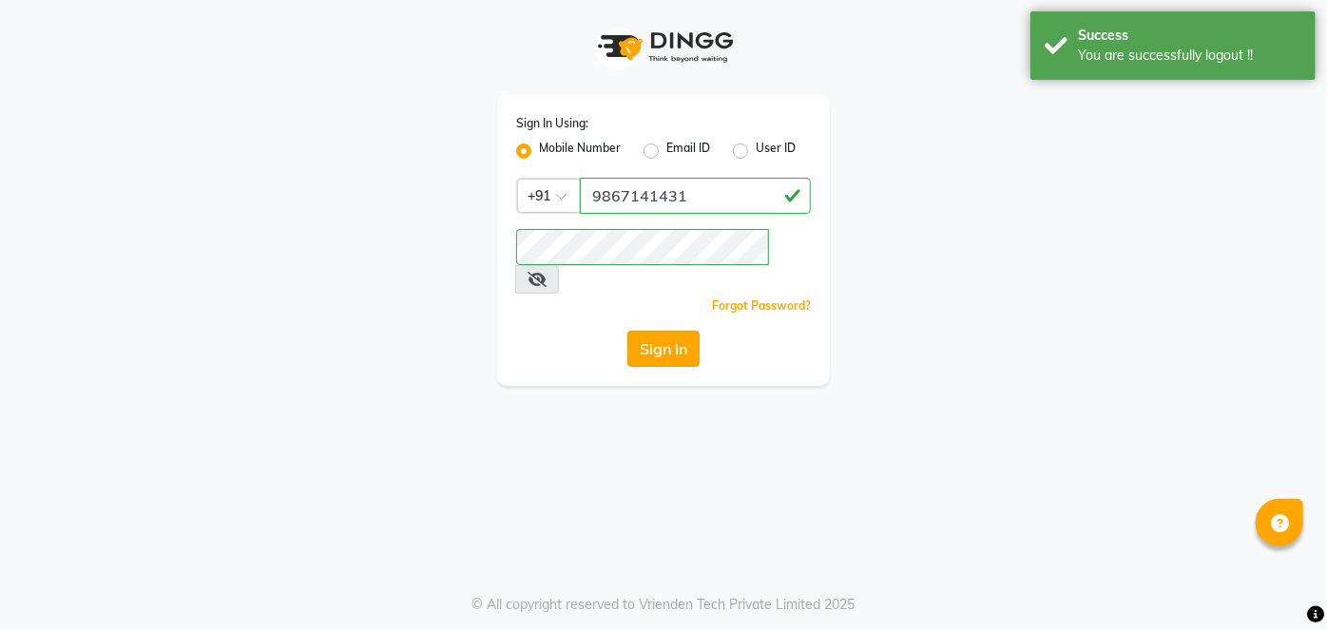
click at [674, 331] on button "Sign In" at bounding box center [663, 349] width 72 height 36
